Goal: Task Accomplishment & Management: Complete application form

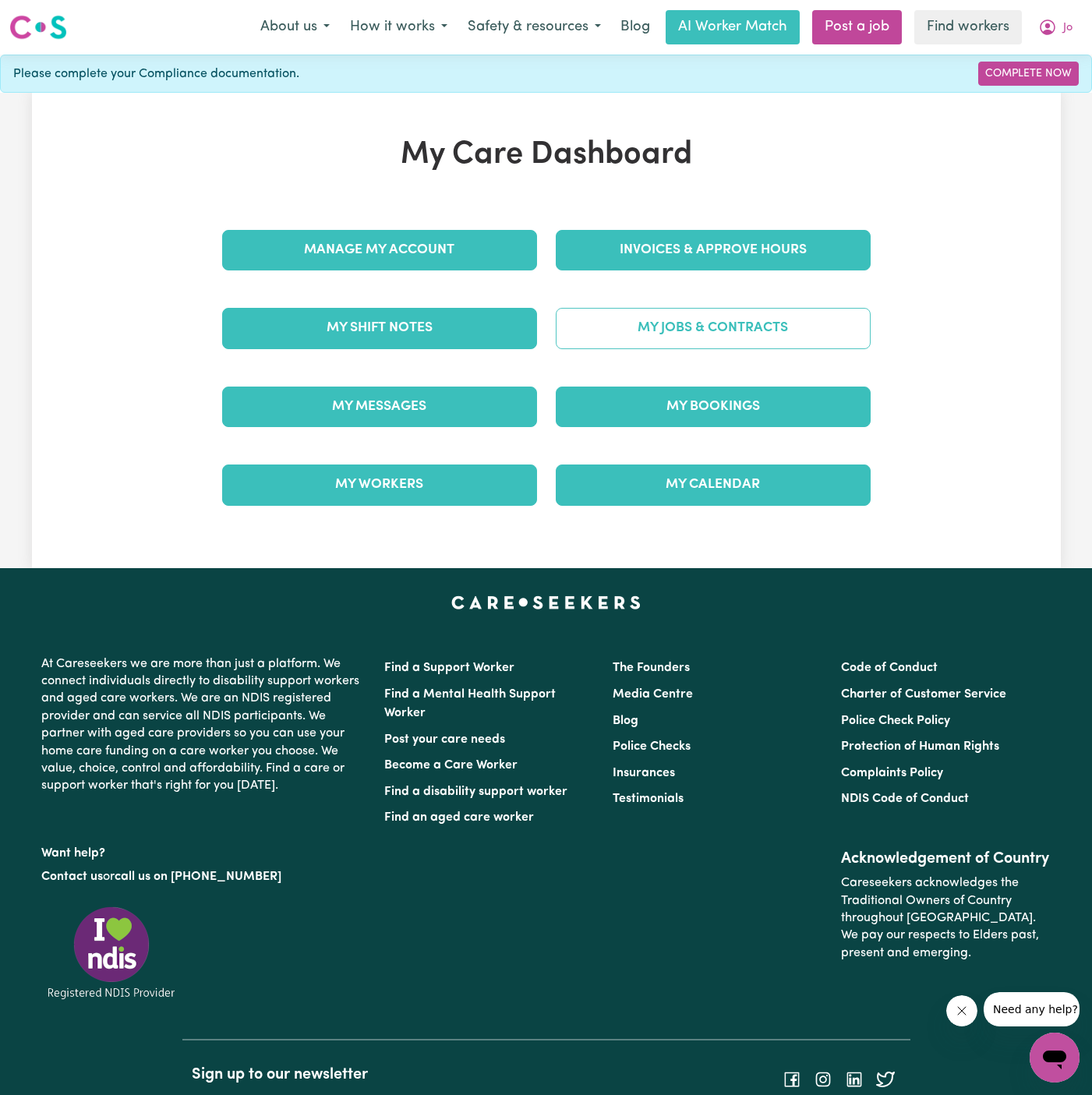
click at [682, 340] on link "My Jobs & Contracts" at bounding box center [713, 328] width 315 height 41
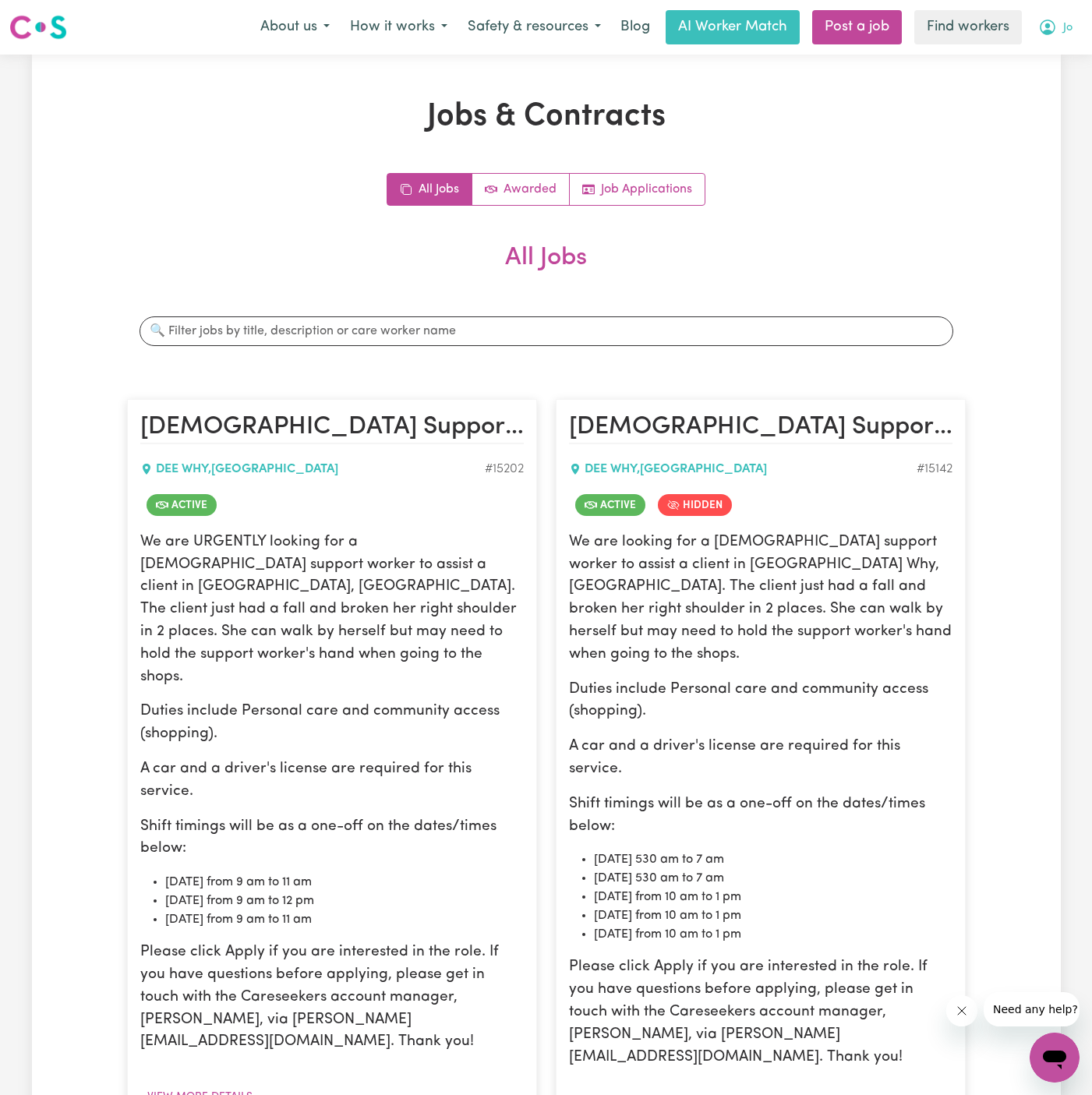
click at [1064, 26] on span "Jo" at bounding box center [1068, 28] width 9 height 17
click at [993, 64] on link "My Dashboard" at bounding box center [1020, 61] width 123 height 29
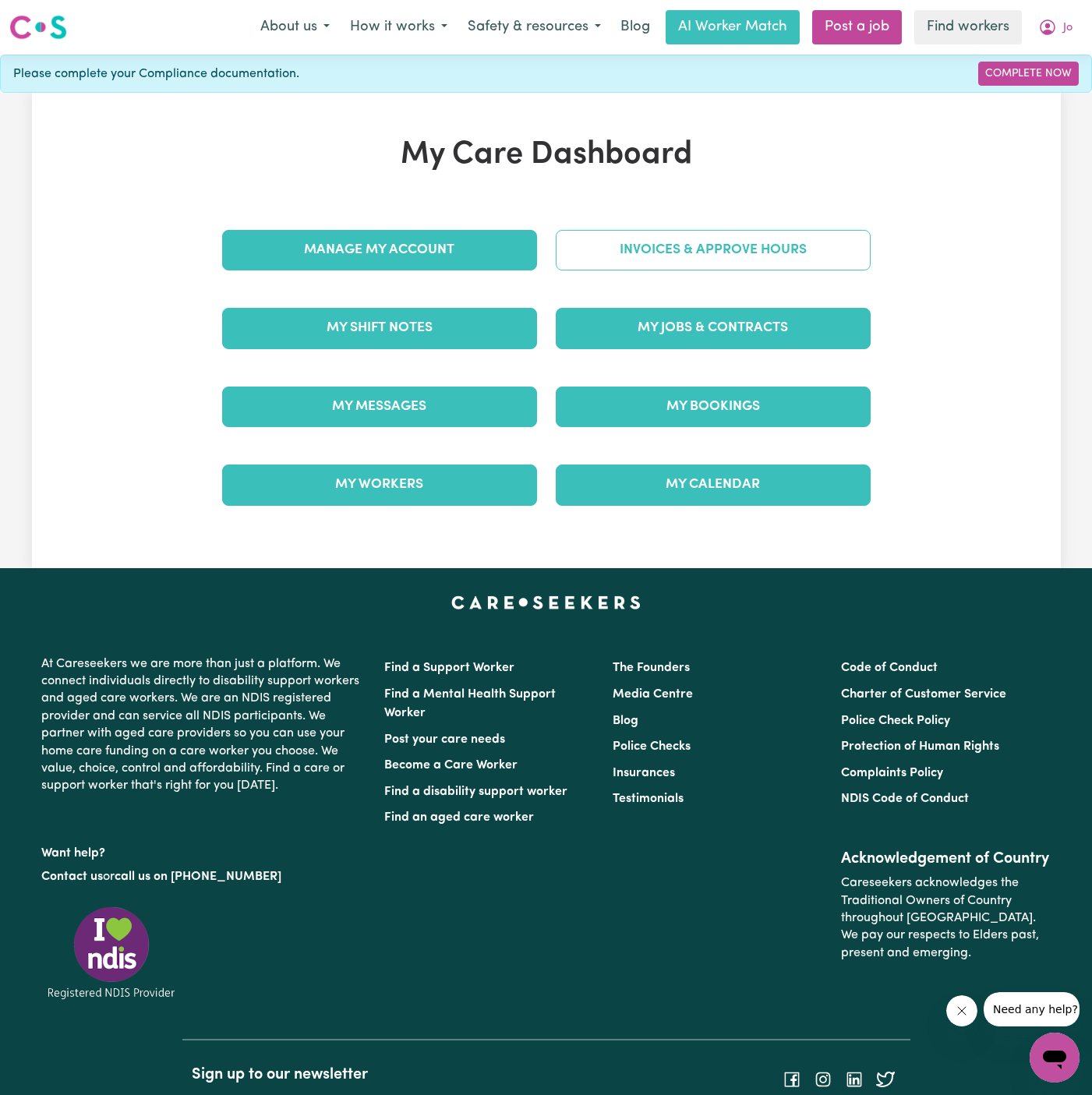
click at [783, 245] on link "Invoices & Approve Hours" at bounding box center [713, 250] width 315 height 41
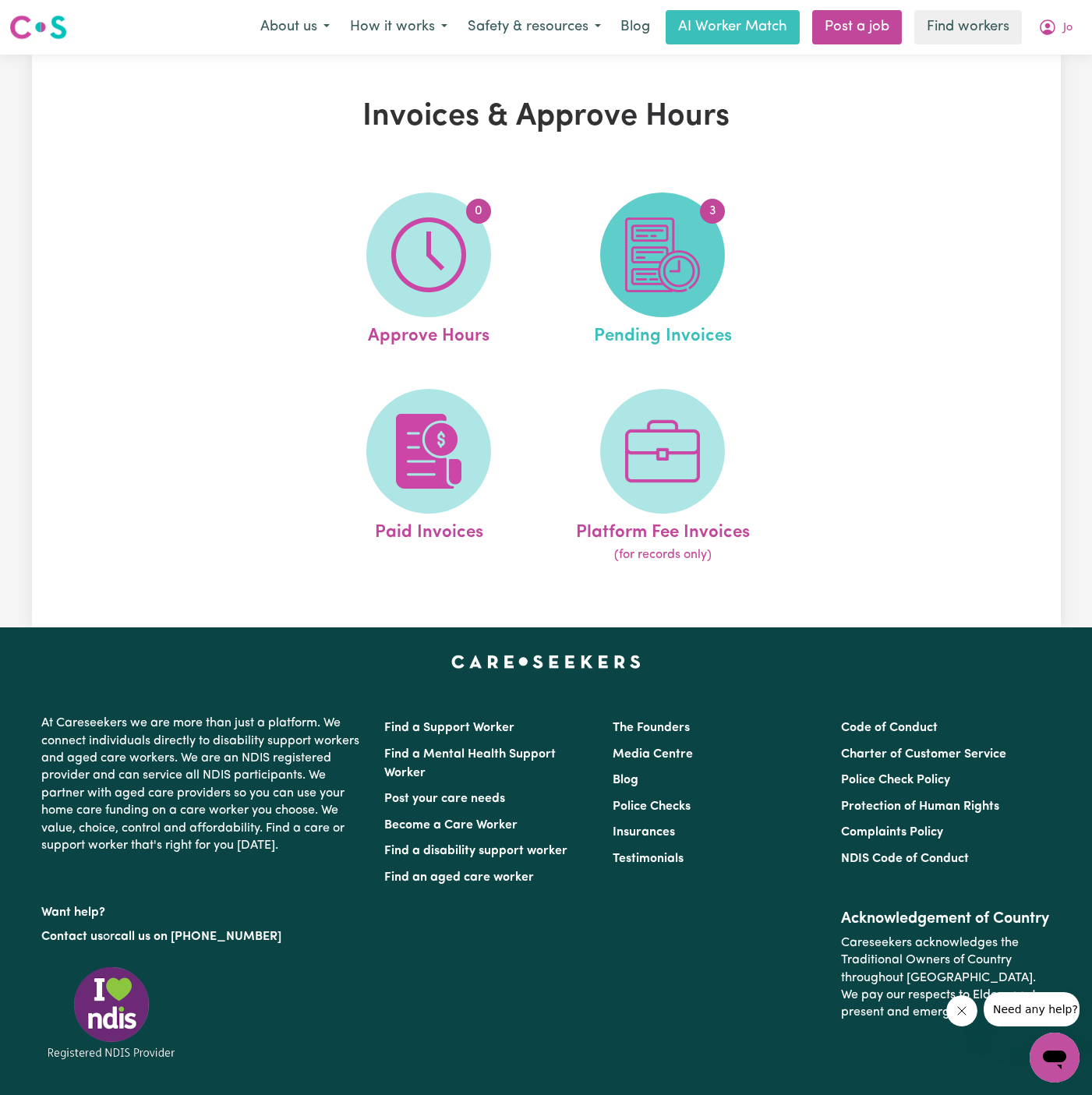
click at [713, 219] on span "3" at bounding box center [712, 211] width 25 height 25
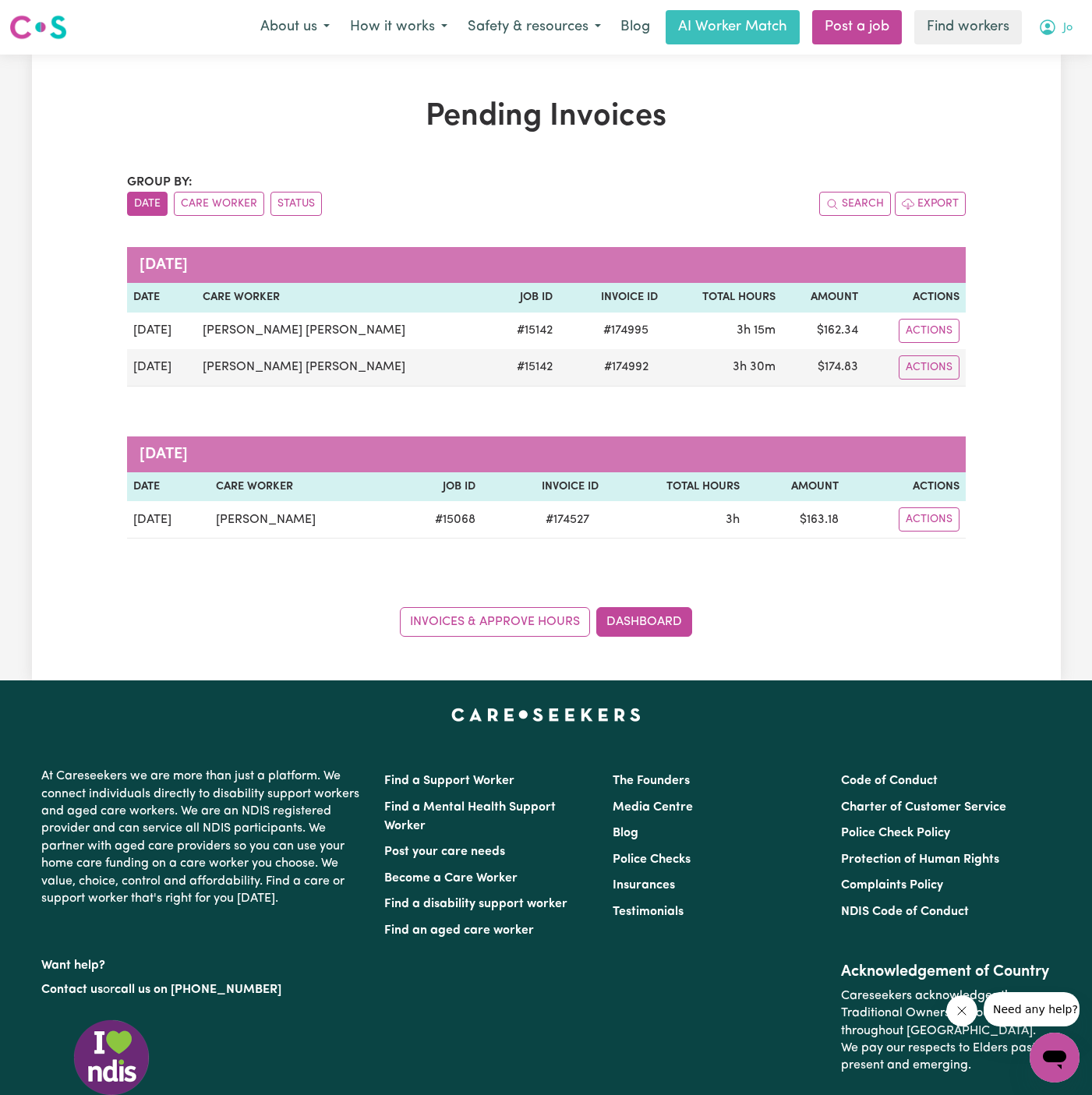
click at [1068, 25] on span "Jo" at bounding box center [1068, 28] width 9 height 17
click at [1037, 77] on link "Logout" at bounding box center [1020, 89] width 123 height 29
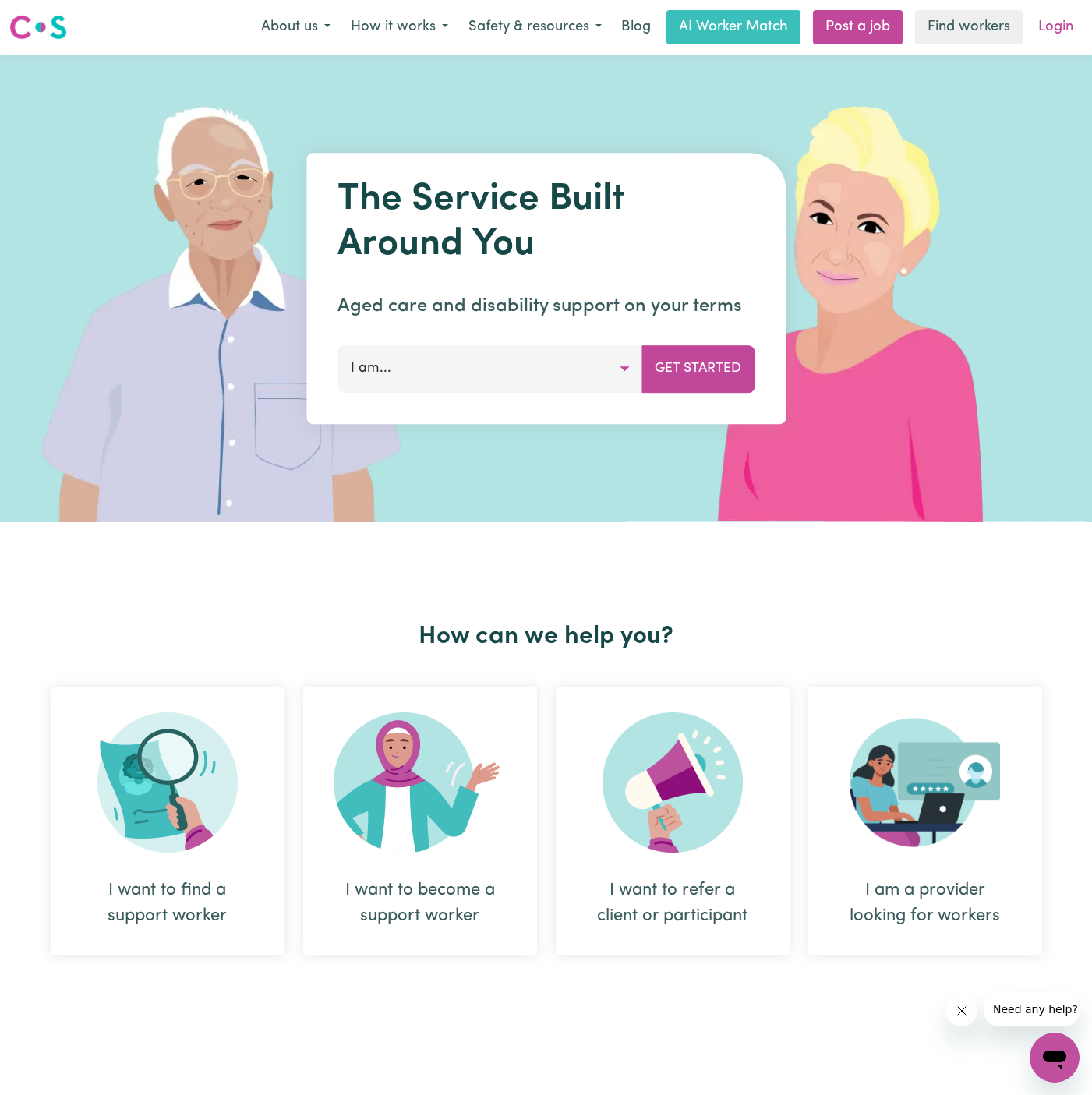
click at [1061, 25] on link "Login" at bounding box center [1055, 27] width 54 height 34
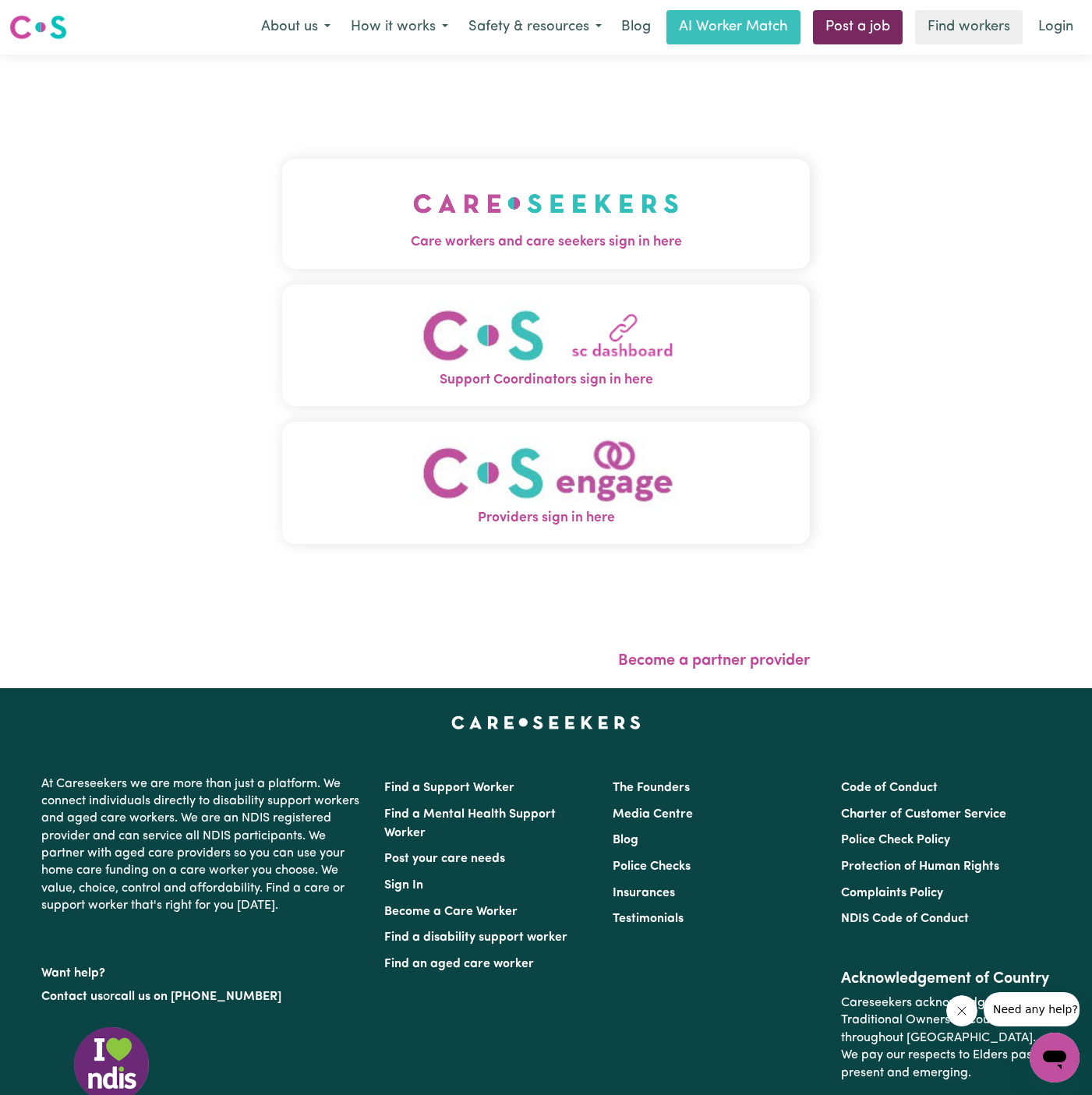
click at [865, 33] on link "Post a job" at bounding box center [858, 27] width 90 height 34
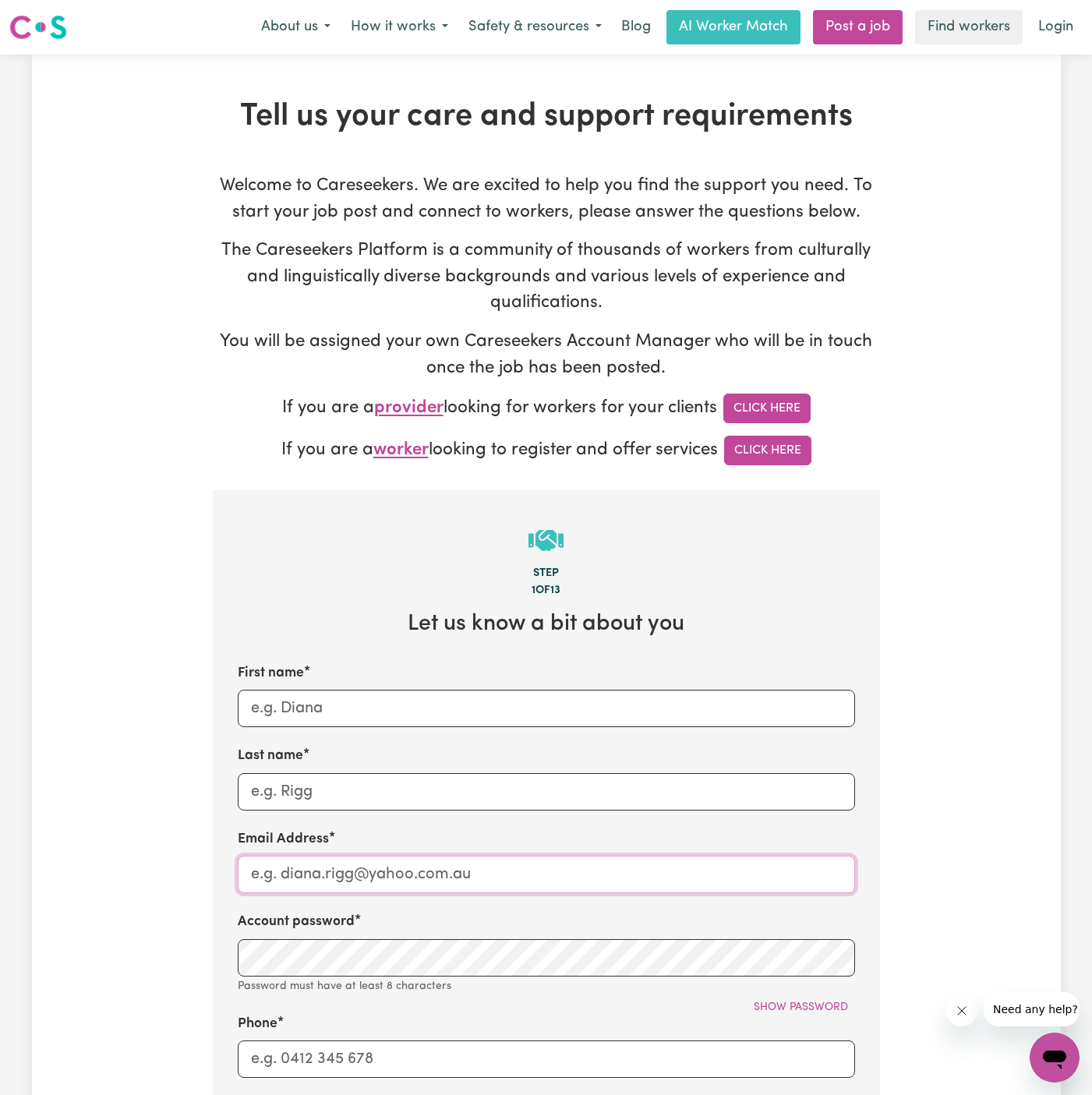
type input "[PERSON_NAME][EMAIL_ADDRESS][DOMAIN_NAME]"
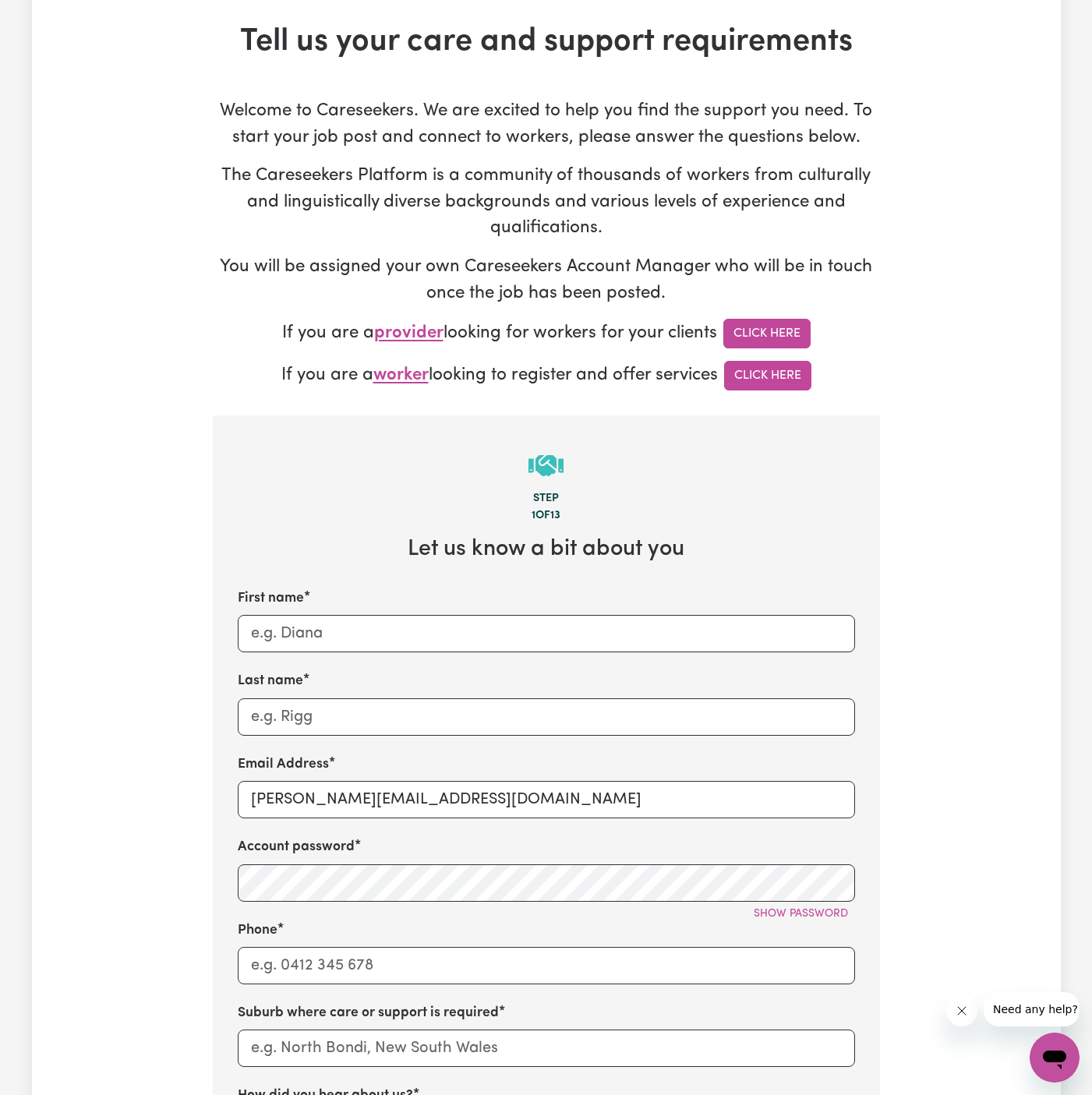
scroll to position [155, 0]
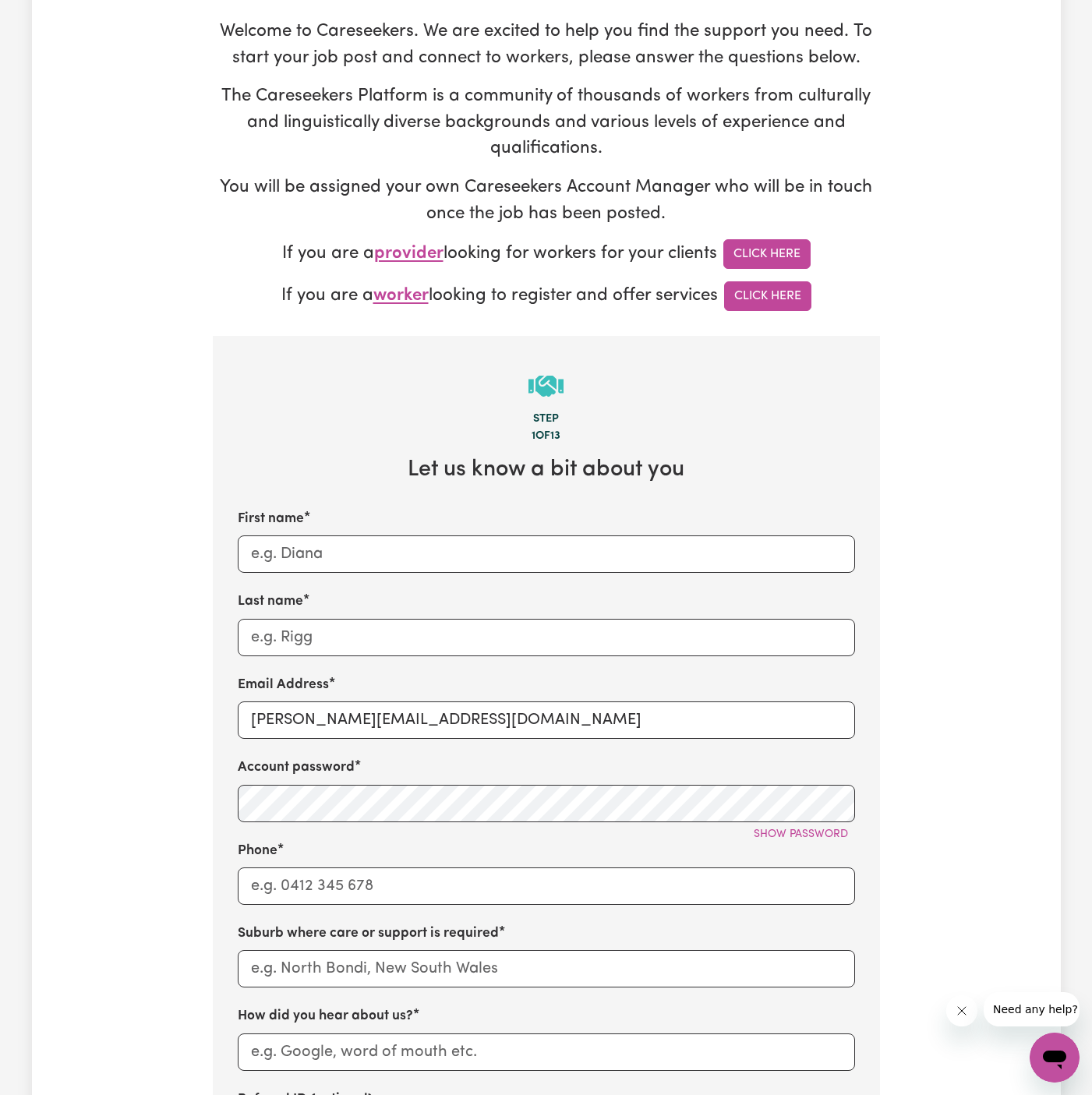
drag, startPoint x: 293, startPoint y: 726, endPoint x: 511, endPoint y: 756, distance: 220.1
click at [511, 756] on div "First name Last name Email Address [PERSON_NAME][EMAIL_ADDRESS][DOMAIN_NAME] Ac…" at bounding box center [546, 831] width 617 height 645
click at [492, 735] on input "[PERSON_NAME][EMAIL_ADDRESS][DOMAIN_NAME]" at bounding box center [546, 720] width 617 height 37
drag, startPoint x: 481, startPoint y: 726, endPoint x: 283, endPoint y: 724, distance: 198.0
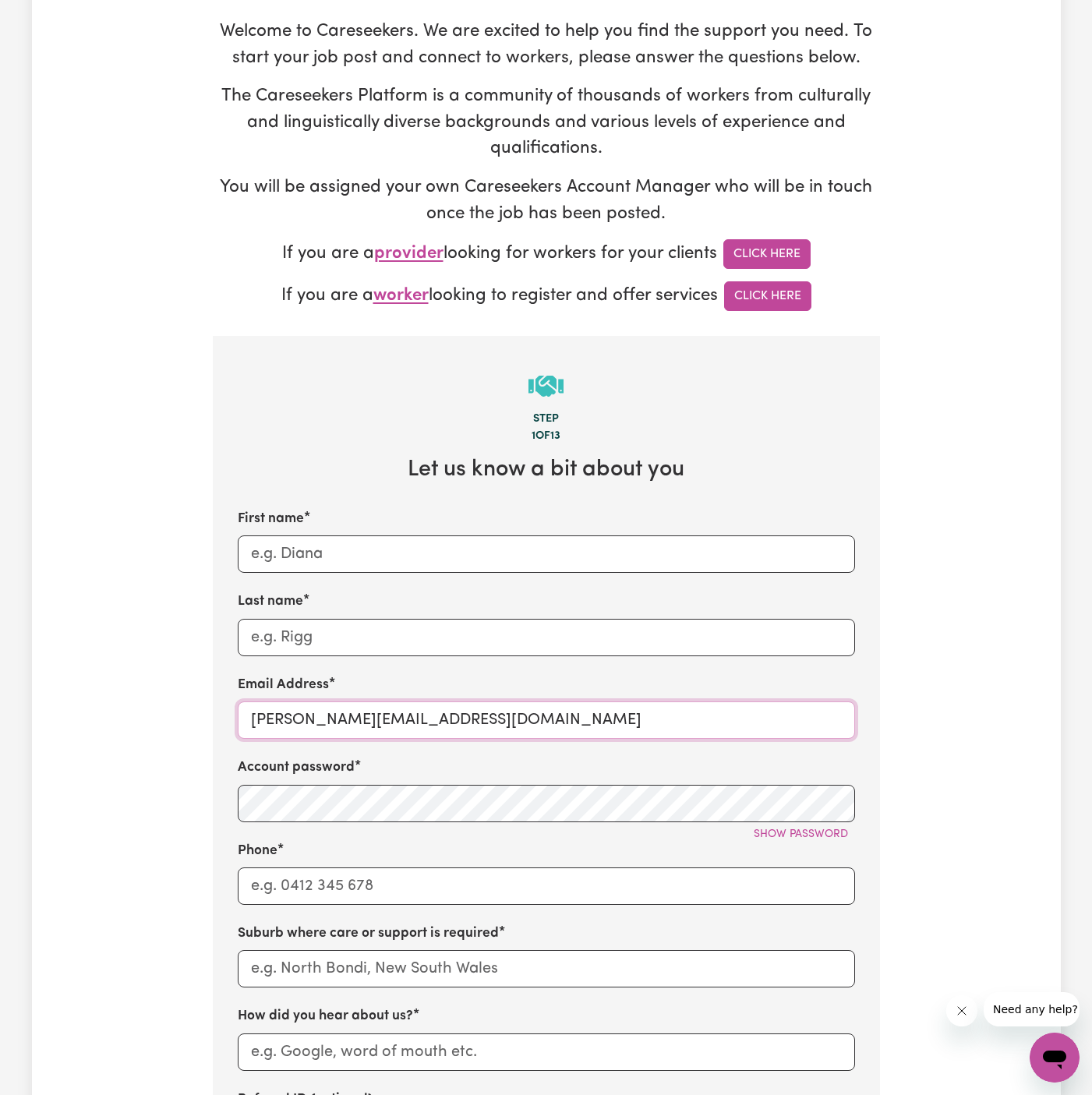
click at [283, 724] on input "[PERSON_NAME][EMAIL_ADDRESS][DOMAIN_NAME]" at bounding box center [546, 720] width 617 height 37
click at [375, 553] on input "First name" at bounding box center [546, 554] width 617 height 37
click at [449, 560] on input "First name" at bounding box center [546, 554] width 617 height 37
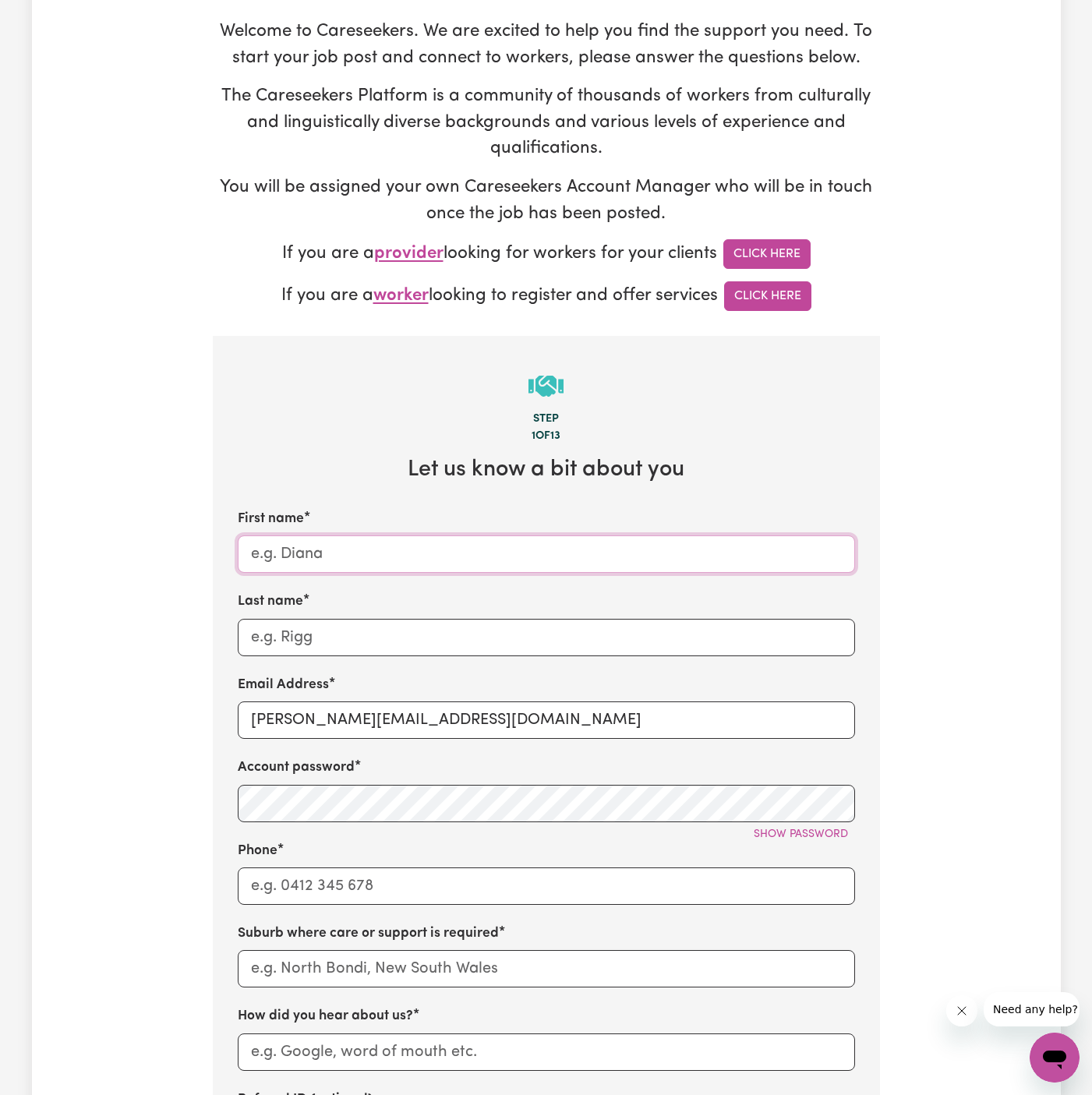
click at [449, 560] on input "First name" at bounding box center [546, 554] width 617 height 37
paste input "[PERSON_NAME]"
type input "[PERSON_NAME]"
click at [424, 624] on input "Last name" at bounding box center [546, 637] width 617 height 37
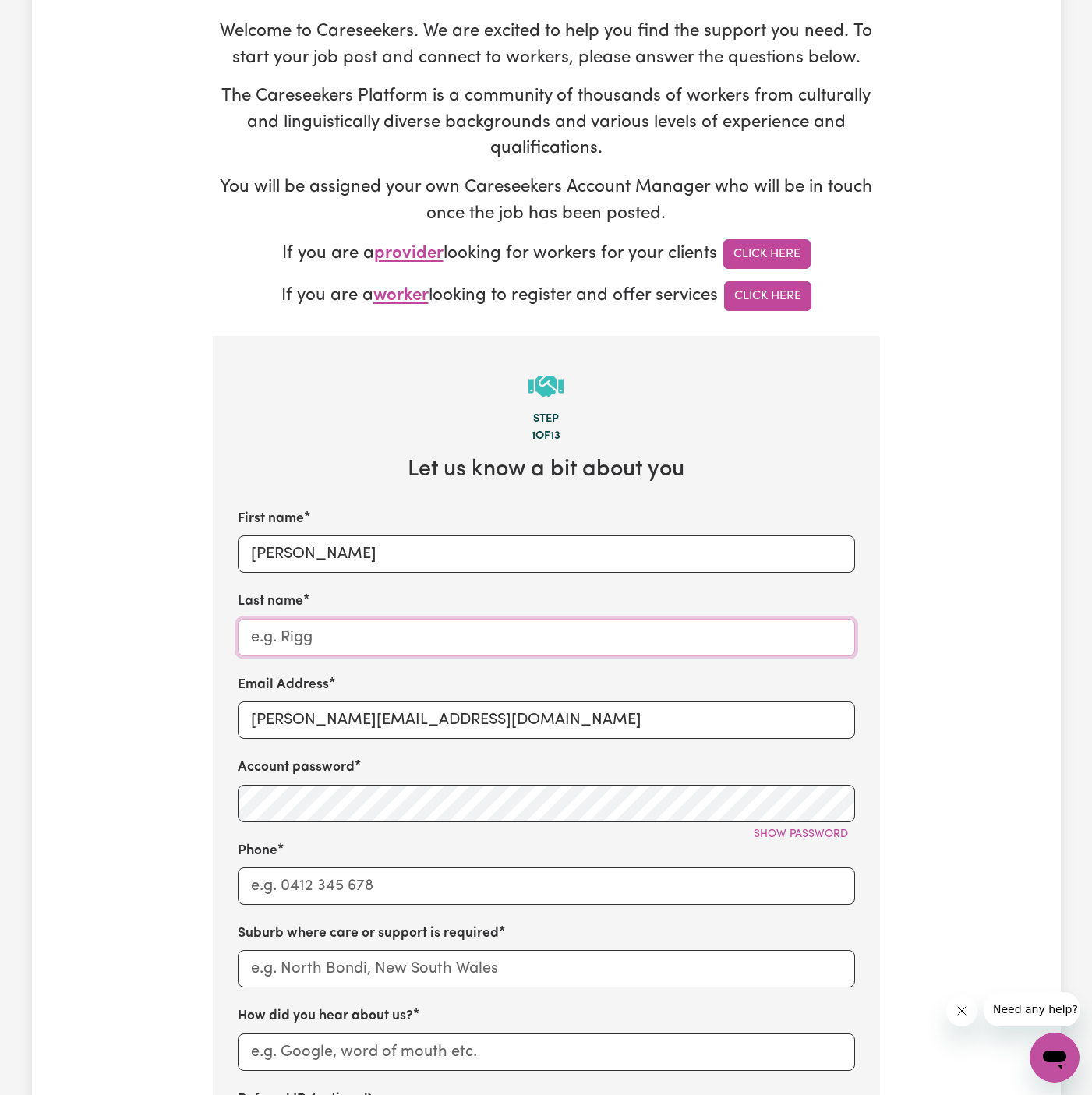
paste input "Empowered Living Services"
type input "Empowered Living Services"
drag, startPoint x: 284, startPoint y: 719, endPoint x: 643, endPoint y: 715, distance: 359.0
click at [643, 715] on input "[PERSON_NAME][EMAIL_ADDRESS][DOMAIN_NAME]" at bounding box center [546, 720] width 617 height 37
click at [383, 703] on input "[PERSON_NAME][EMAIL_ADDRESS][DOMAIN_NAME]" at bounding box center [546, 720] width 617 height 37
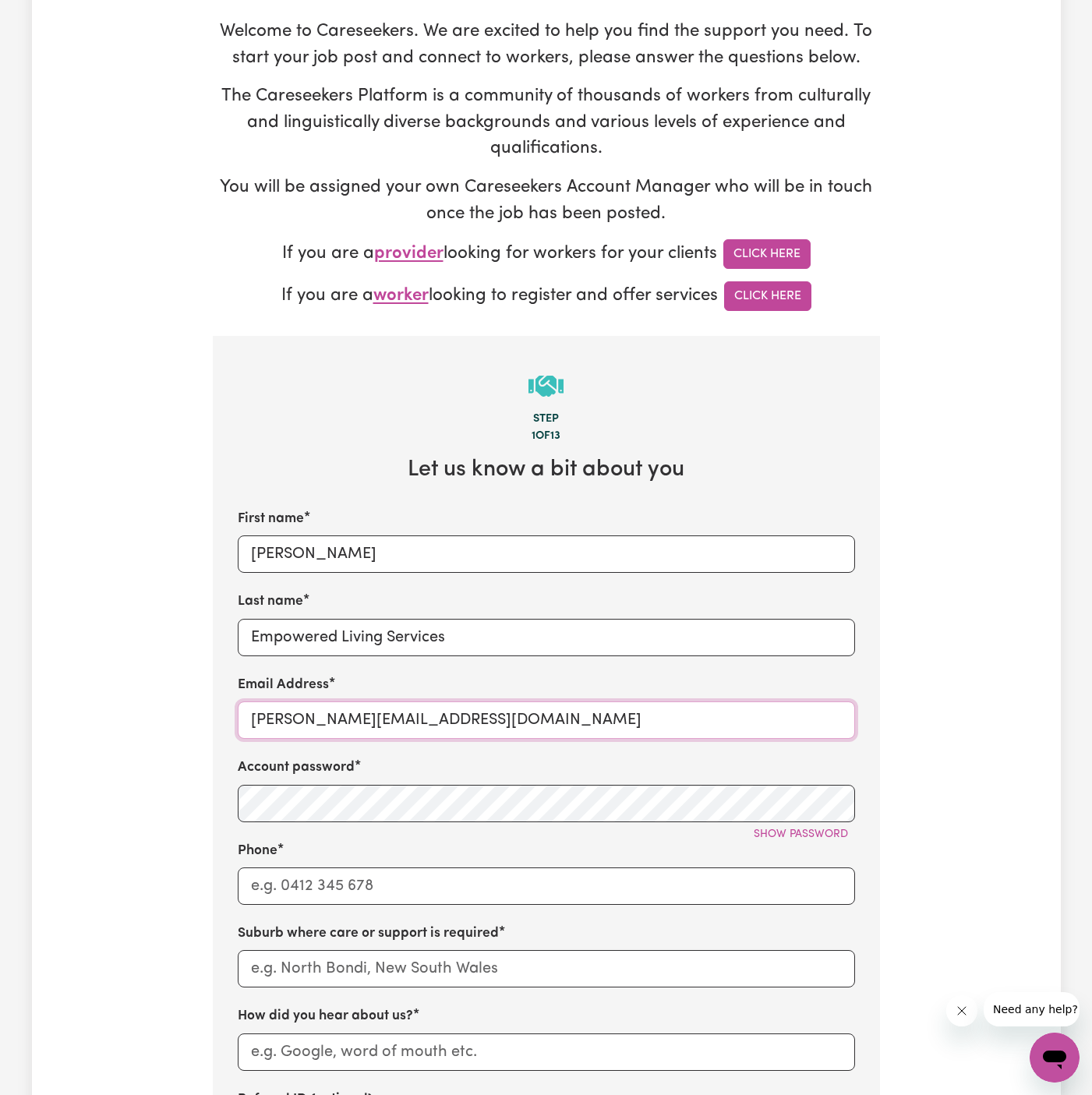
click at [383, 703] on input "[PERSON_NAME][EMAIL_ADDRESS][DOMAIN_NAME]" at bounding box center [546, 720] width 617 height 37
paste input "AndrewELS"
type input "[PERSON_NAME][EMAIL_ADDRESS][DOMAIN_NAME]"
click at [788, 834] on span "Show password" at bounding box center [801, 834] width 95 height 11
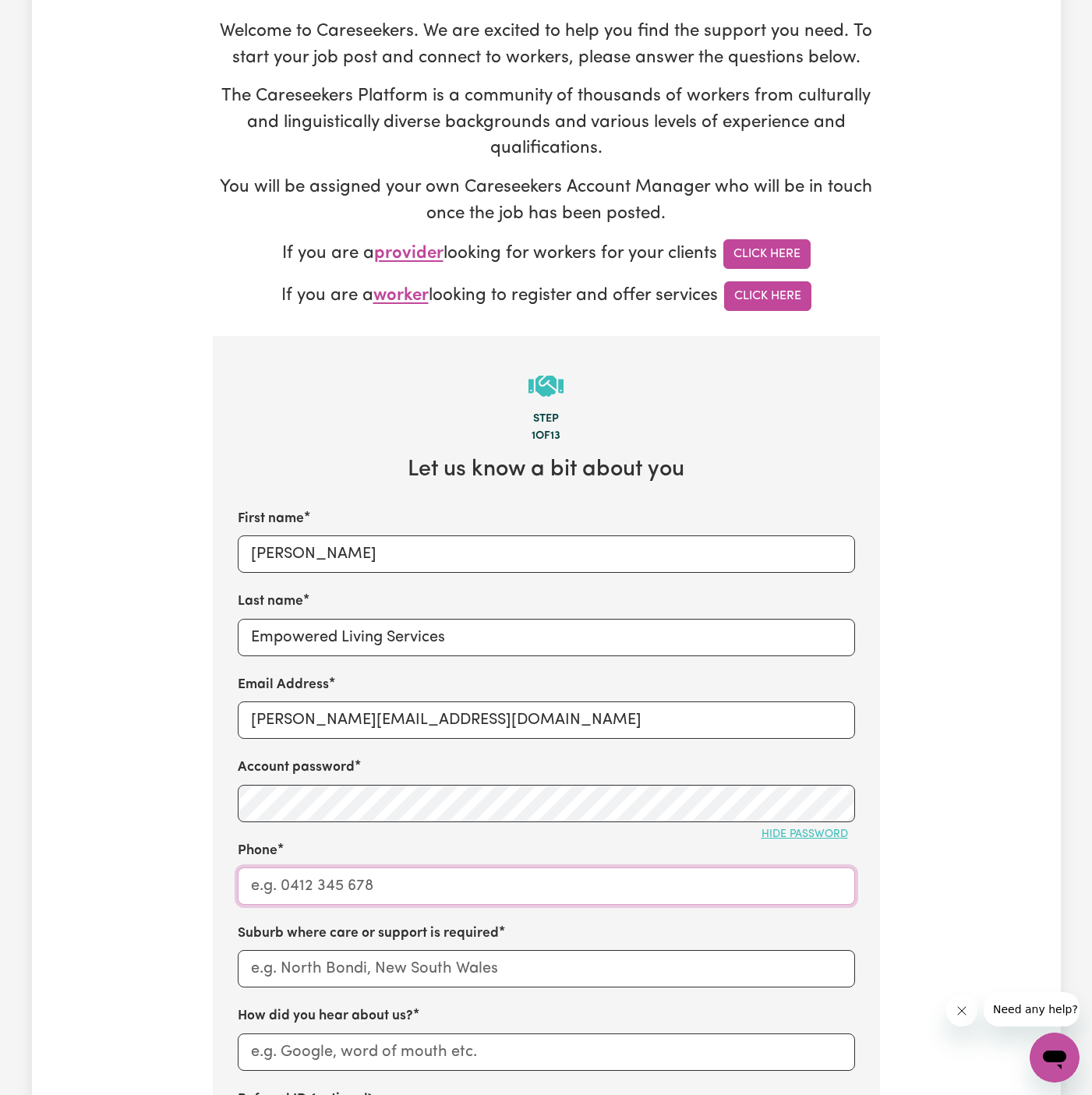
click at [652, 892] on input "Phone" at bounding box center [546, 885] width 617 height 37
type input "1300765465"
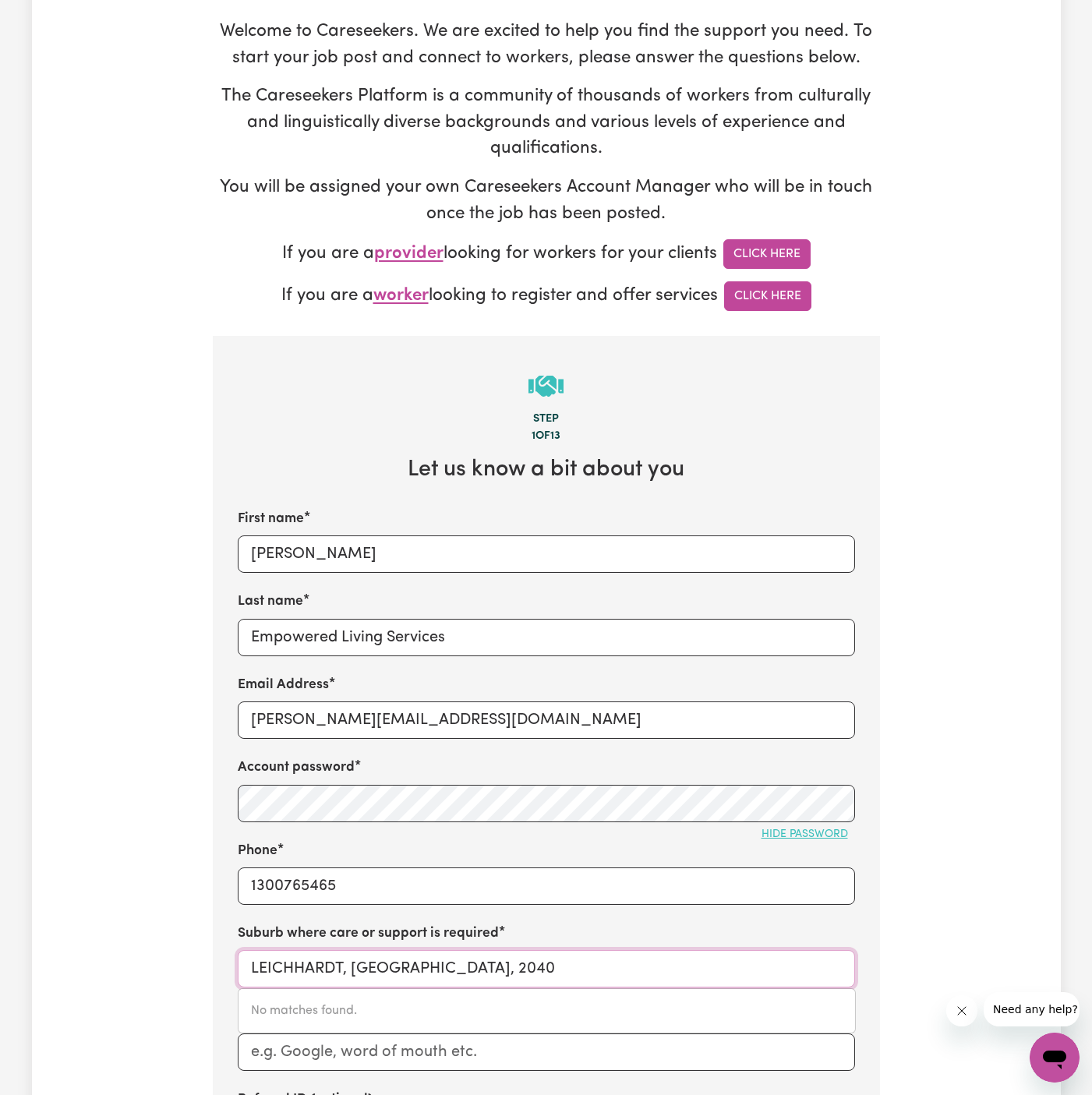
click at [573, 963] on input "LEICHHARDT, [GEOGRAPHIC_DATA], 2040" at bounding box center [546, 968] width 617 height 37
paste input "Wyong"
type input "Wyong"
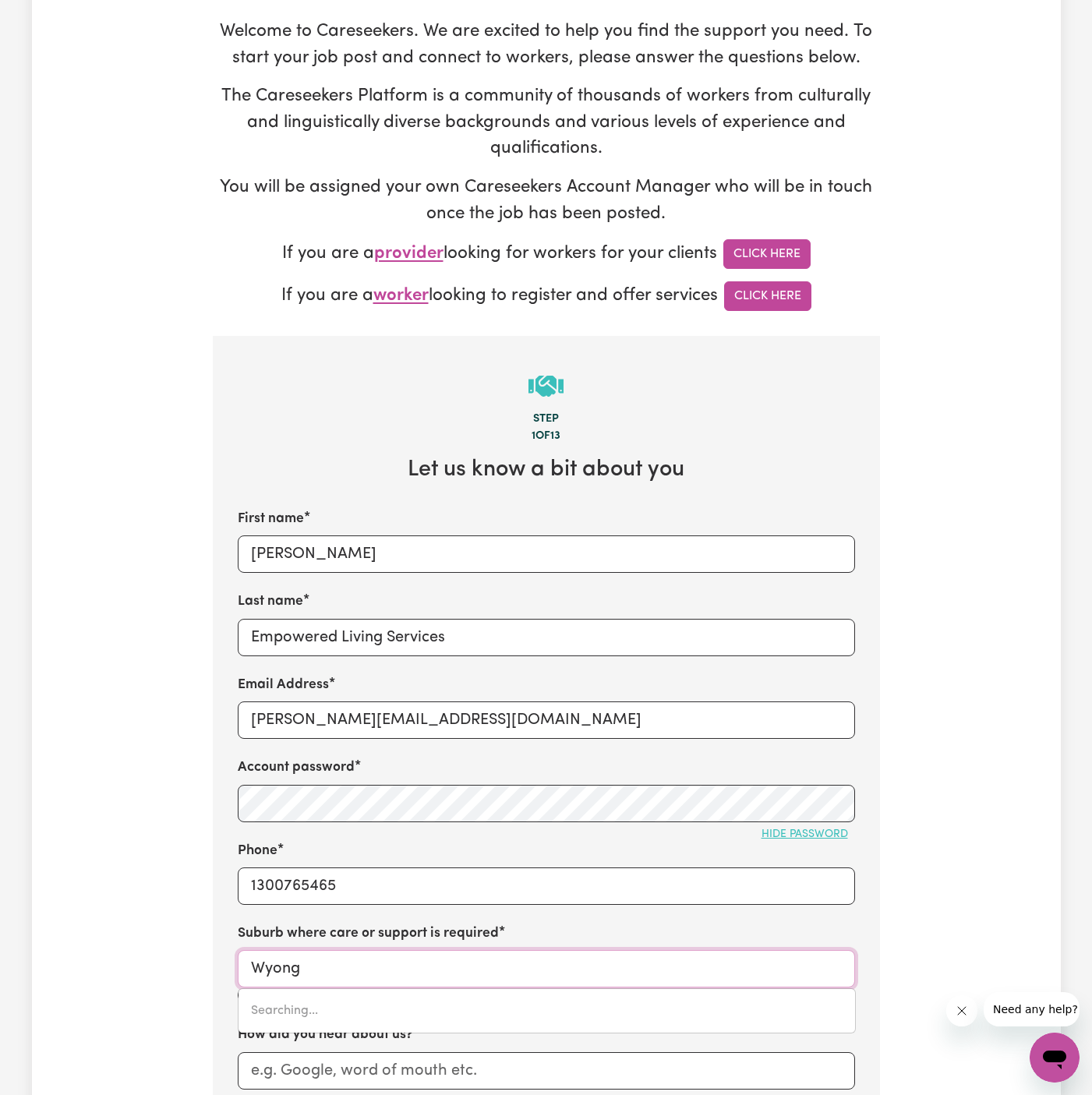
type input "[GEOGRAPHIC_DATA], [GEOGRAPHIC_DATA], 2259"
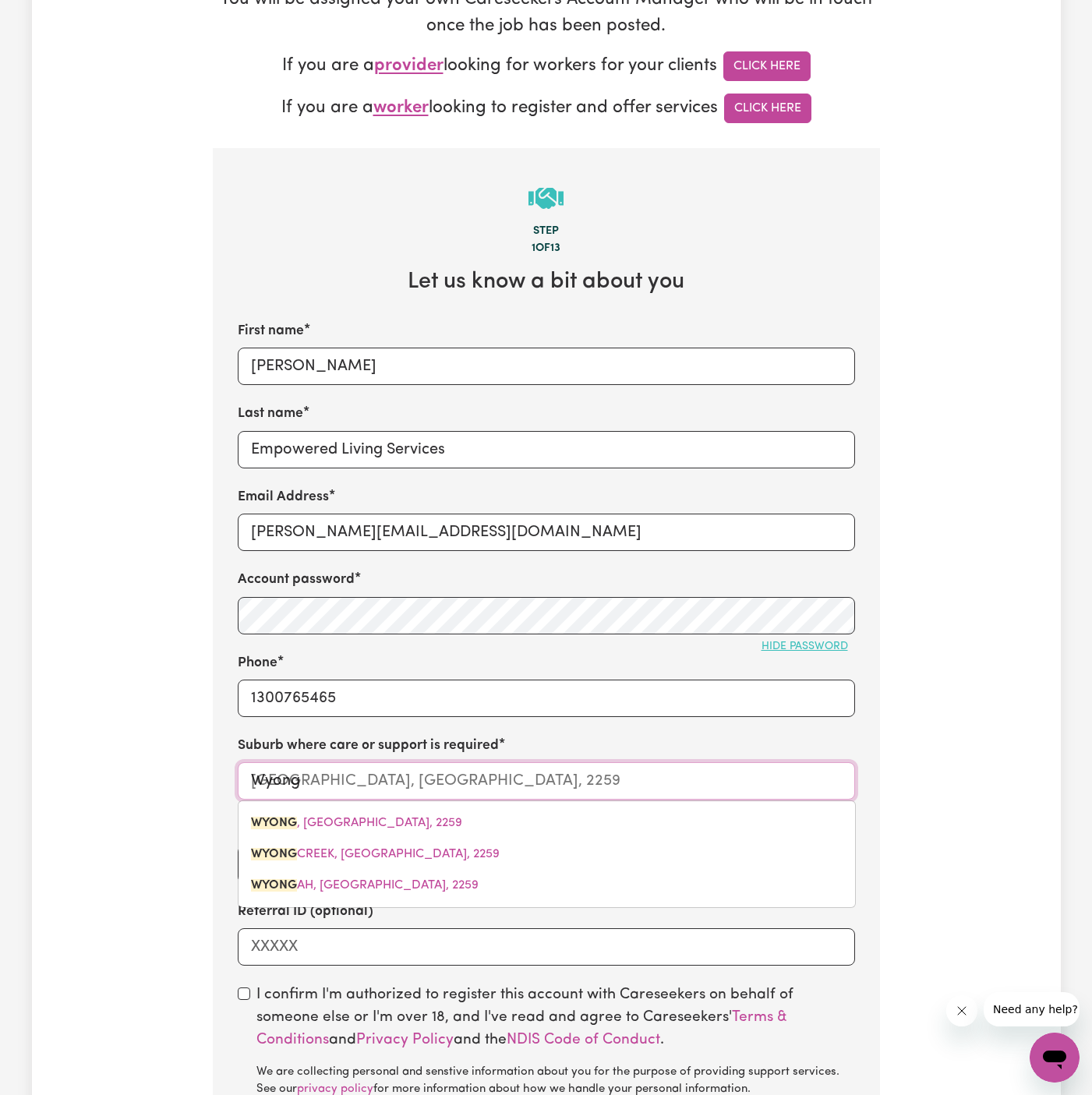
scroll to position [401, 0]
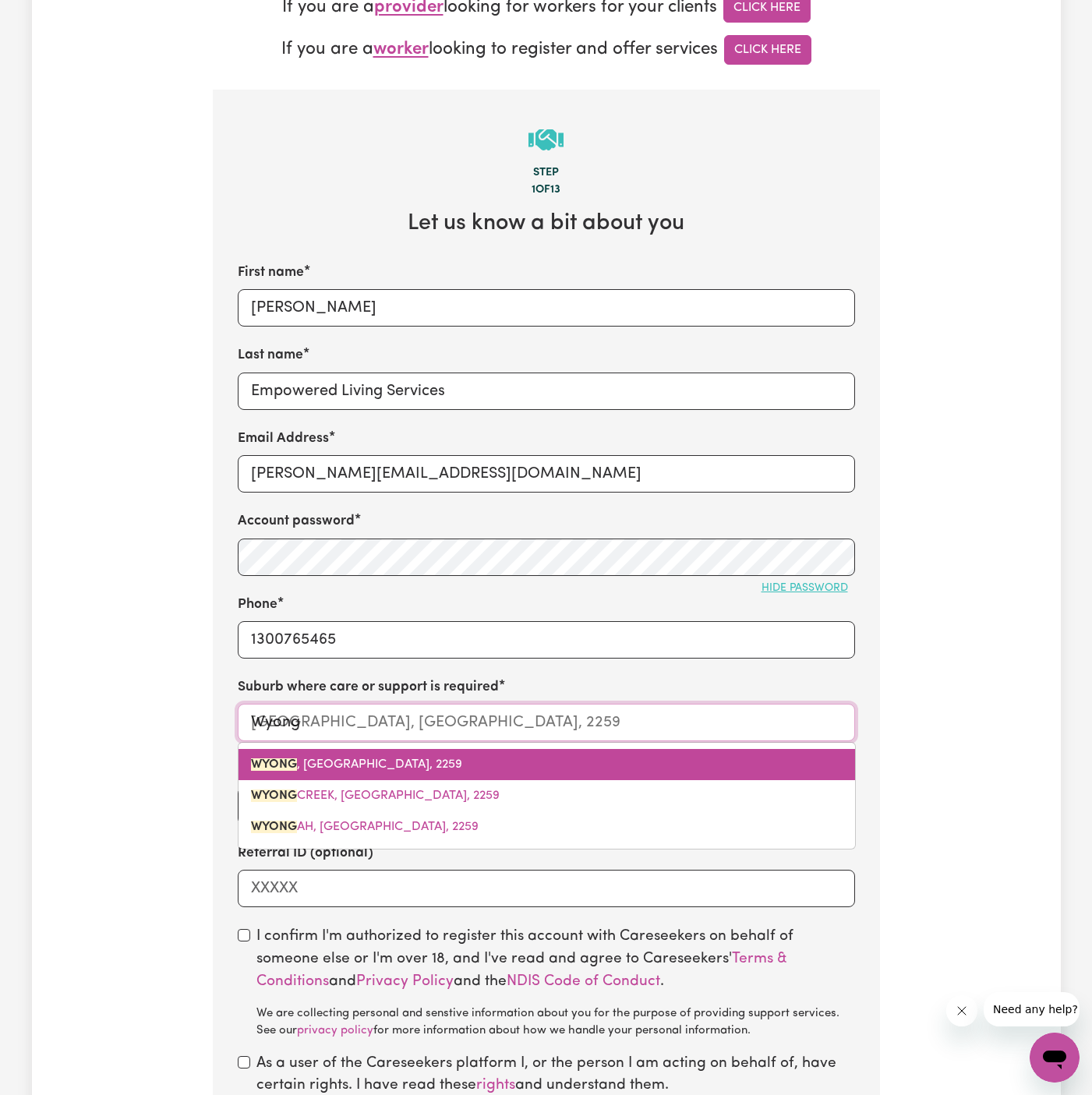
click at [441, 759] on link "[GEOGRAPHIC_DATA] , [GEOGRAPHIC_DATA], 2259" at bounding box center [547, 764] width 616 height 31
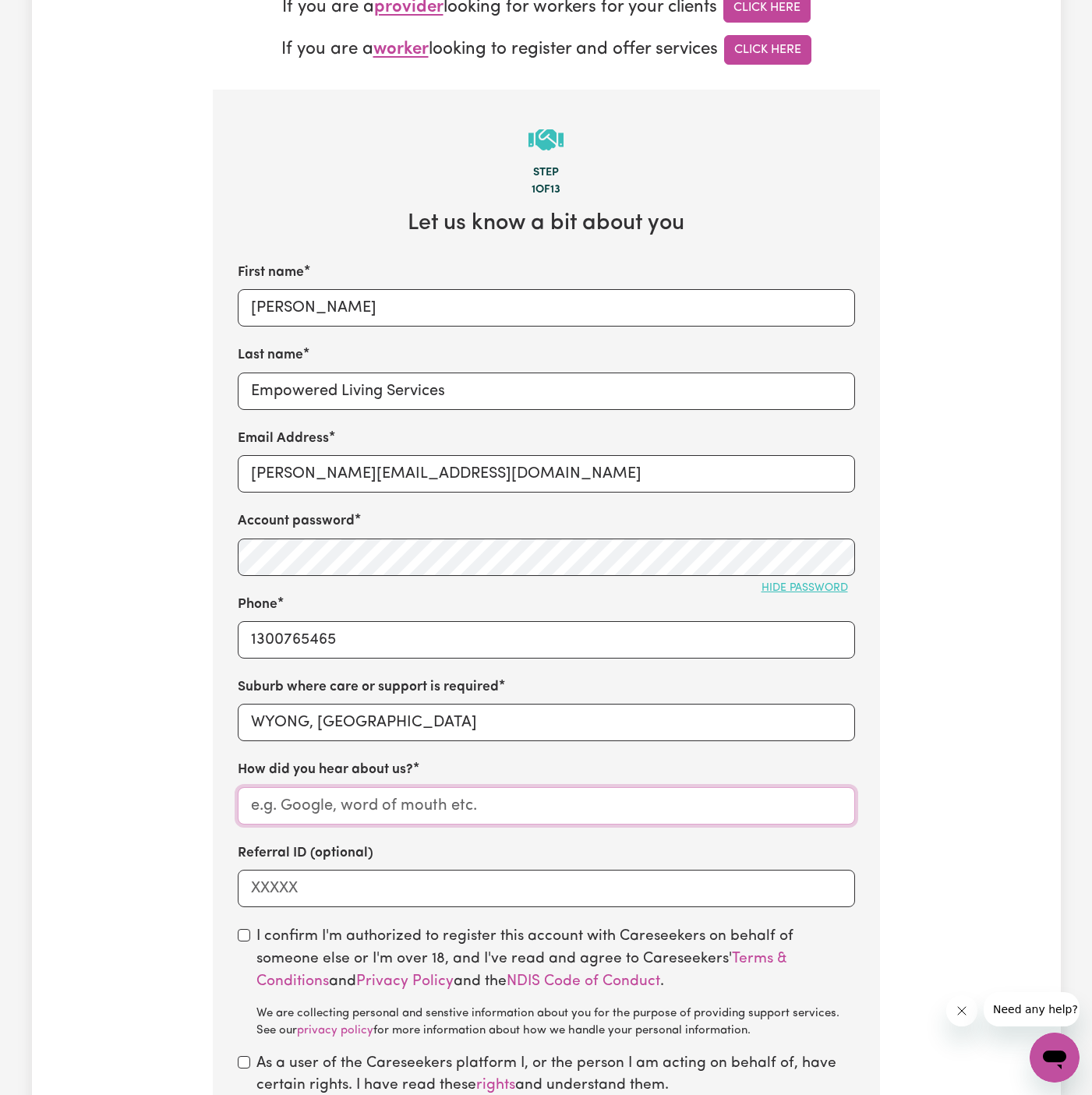
click at [438, 790] on input "How did you hear about us?" at bounding box center [546, 806] width 617 height 37
click at [434, 419] on div "First name [PERSON_NAME] name Empowered Living Services Email Address [EMAIL_AD…" at bounding box center [546, 585] width 617 height 645
click at [434, 392] on input "Empowered Living Services" at bounding box center [546, 391] width 617 height 37
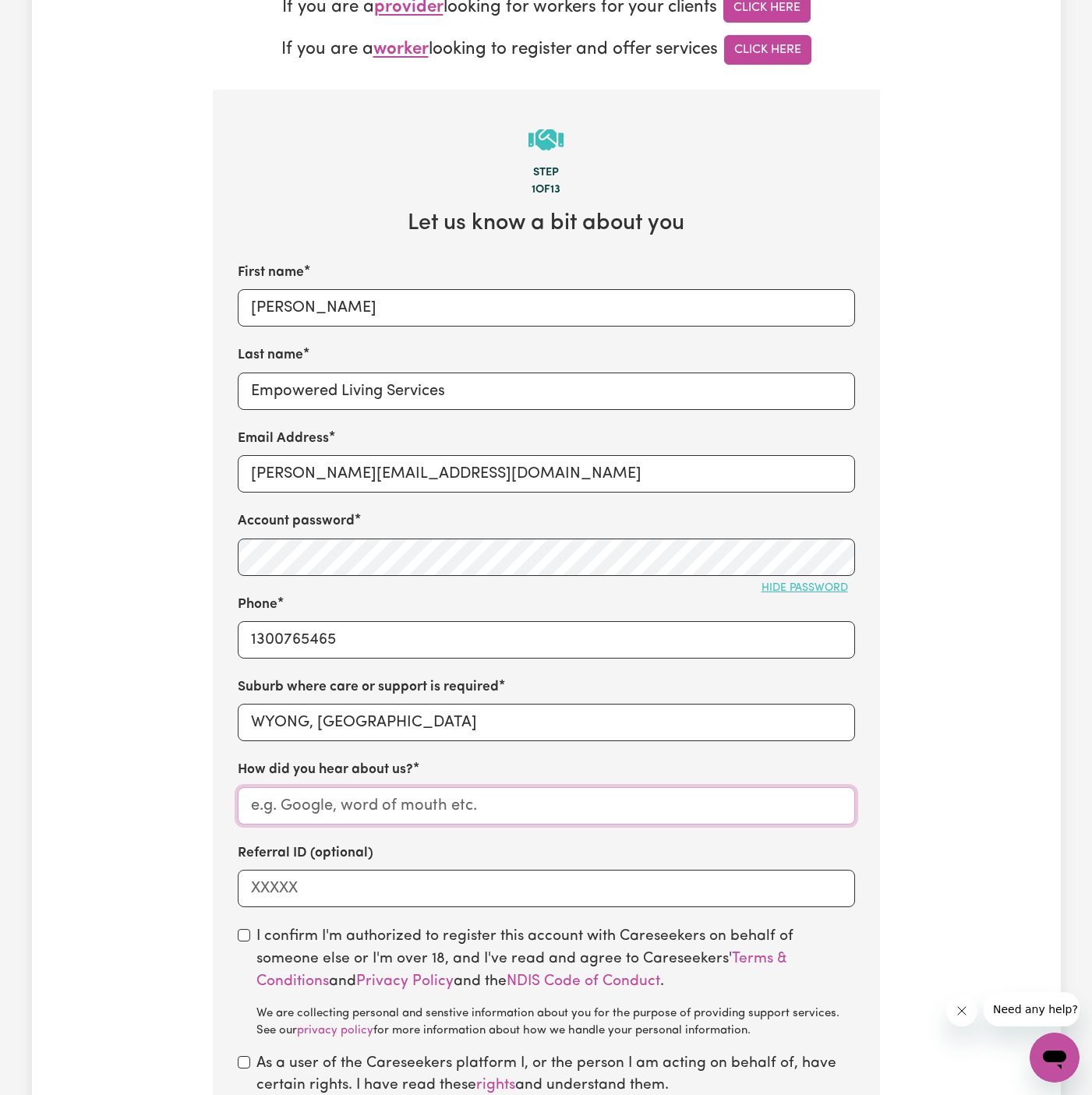
click at [422, 812] on input "How did you hear about us?" at bounding box center [546, 806] width 617 height 37
paste input "Empowered Living Services"
type input "Empowered Living Services"
click at [249, 931] on input "checkbox" at bounding box center [244, 935] width 12 height 12
checkbox input "true"
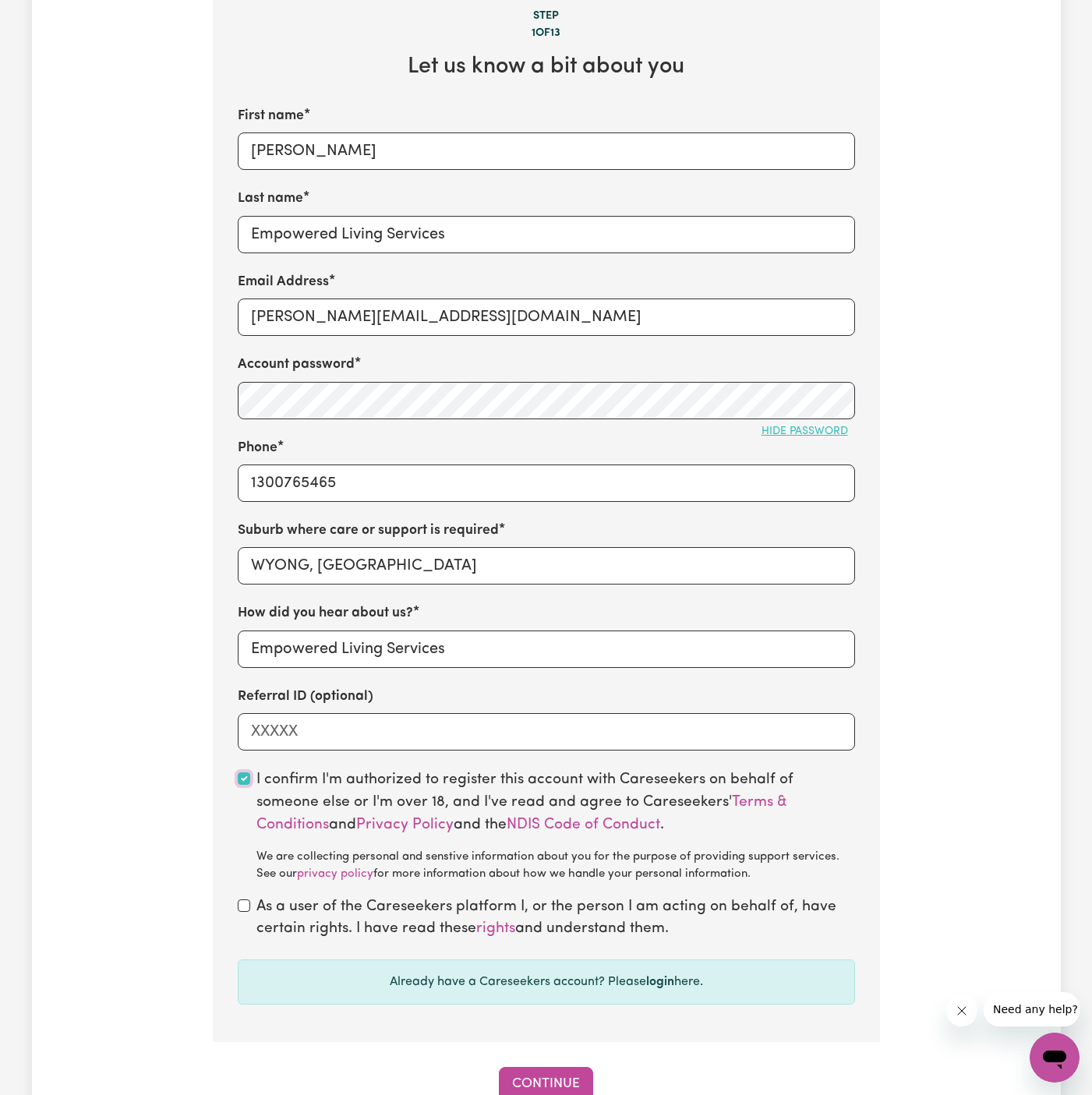
scroll to position [586, 0]
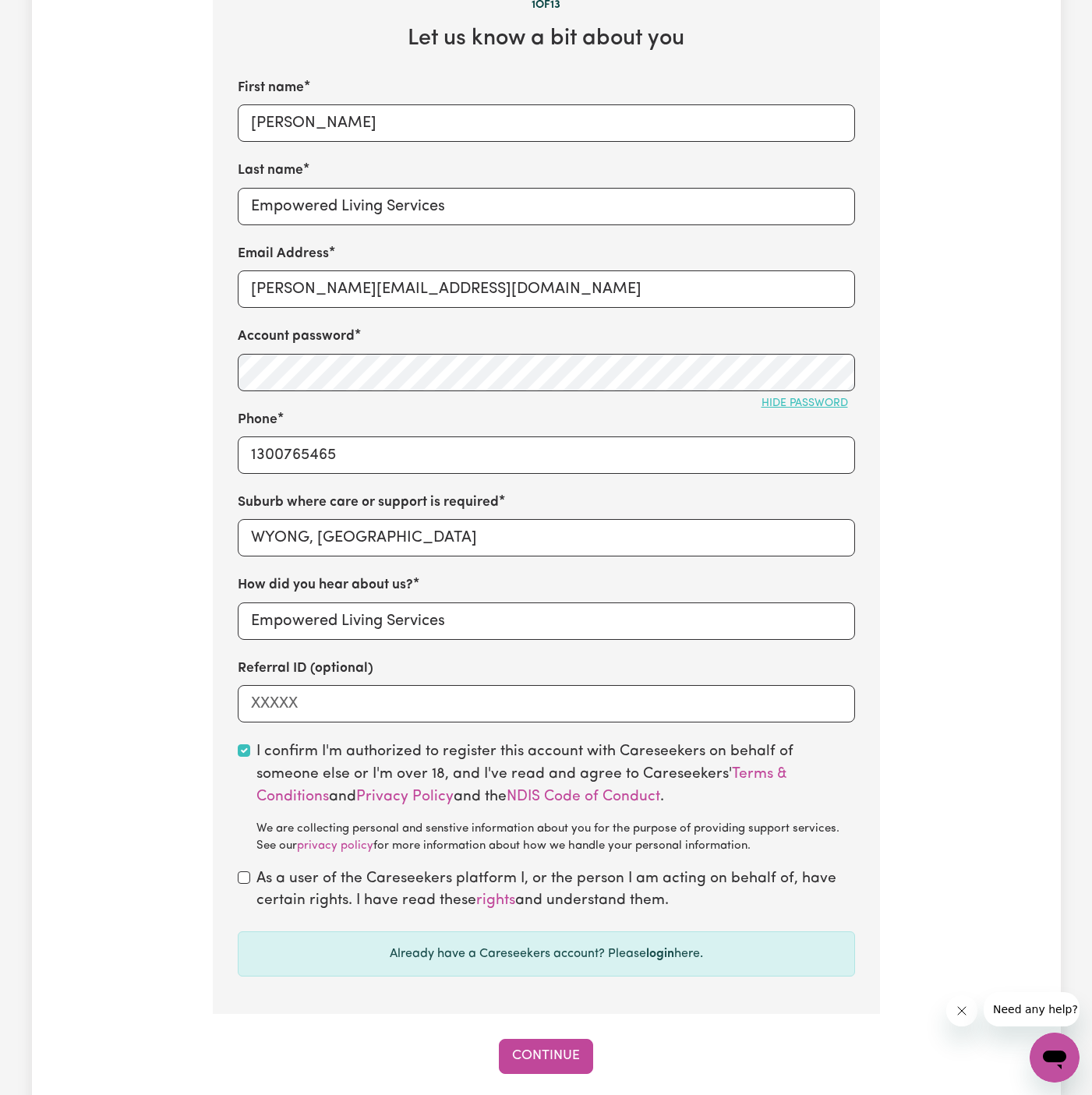
click at [244, 868] on div "As a user of the Careseekers platform I, or the person I am acting on behalf of…" at bounding box center [546, 891] width 617 height 46
click at [240, 880] on input "checkbox" at bounding box center [244, 877] width 12 height 12
checkbox input "true"
click at [547, 1031] on div "Step 1 of 13 Let us know a bit about you First name [PERSON_NAME] name Empowere…" at bounding box center [546, 489] width 667 height 1169
click at [553, 1052] on button "Continue" at bounding box center [546, 1056] width 95 height 34
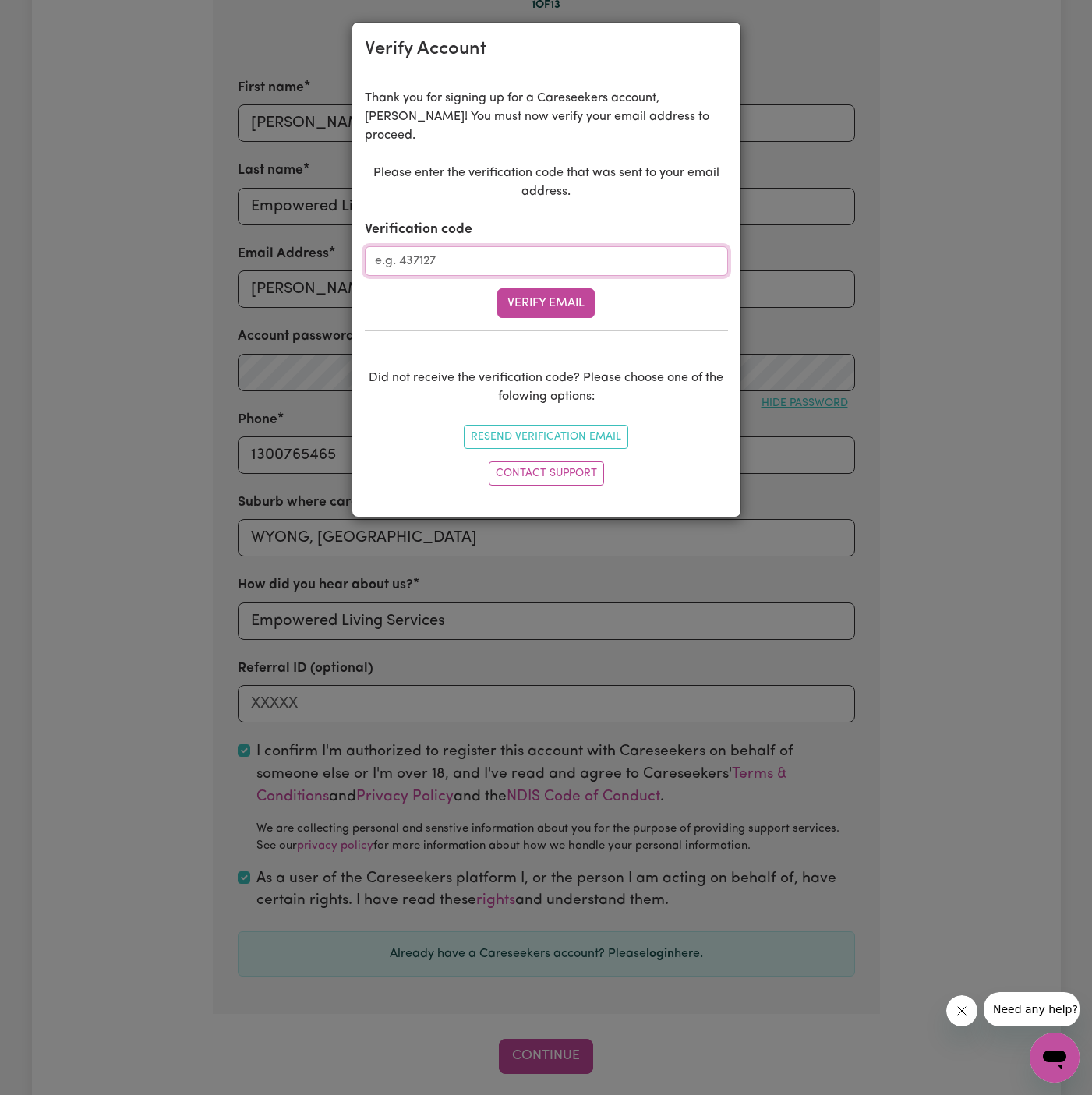
click at [512, 246] on input "Verification code" at bounding box center [546, 261] width 363 height 29
paste input "990760"
type input "990760"
click at [561, 299] on div "Please enter the verification code that was sent to your email address. Verific…" at bounding box center [546, 328] width 363 height 328
click at [548, 288] on button "Verify Email" at bounding box center [546, 302] width 98 height 29
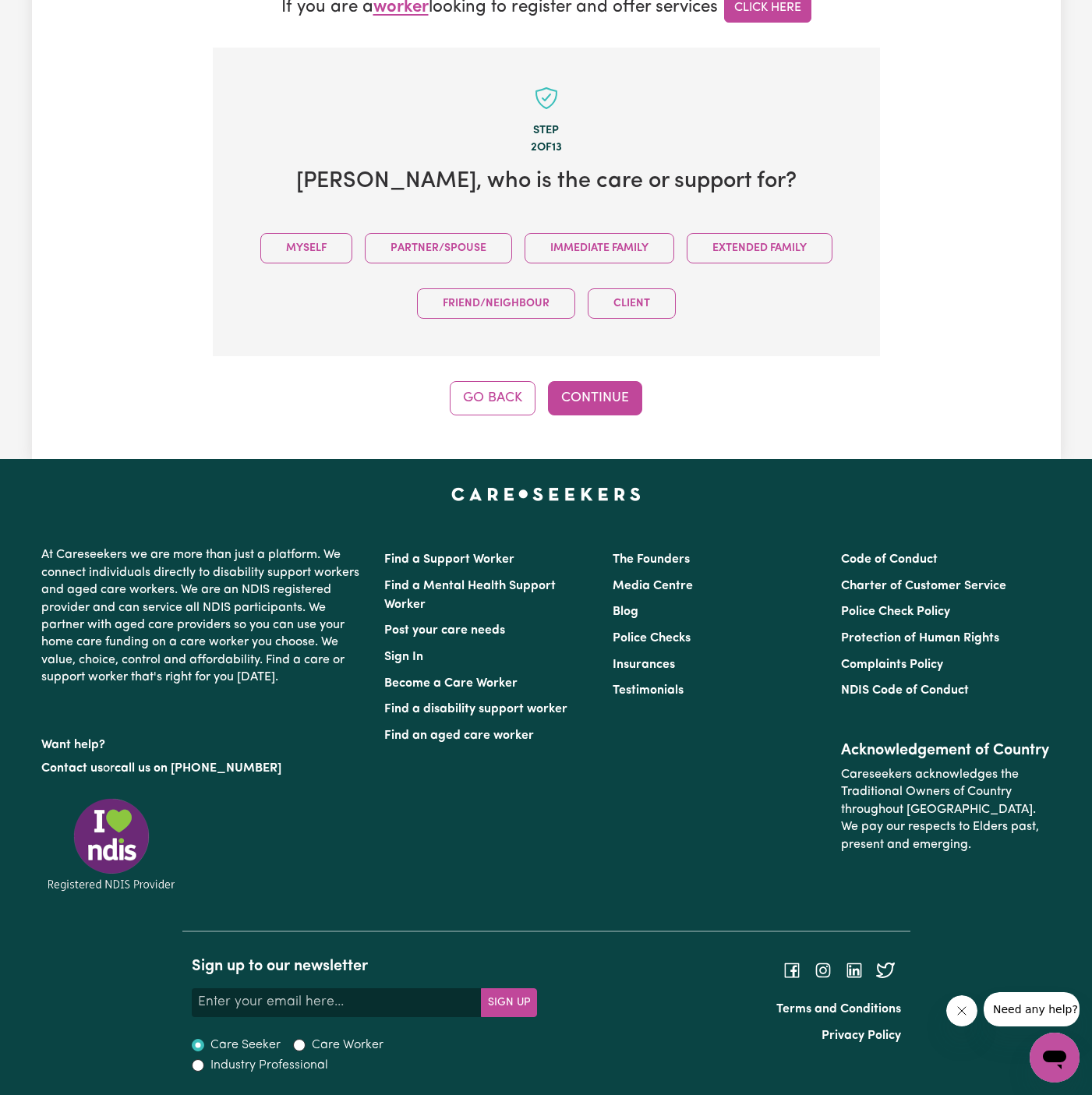
scroll to position [440, 0]
